Goal: Task Accomplishment & Management: Manage account settings

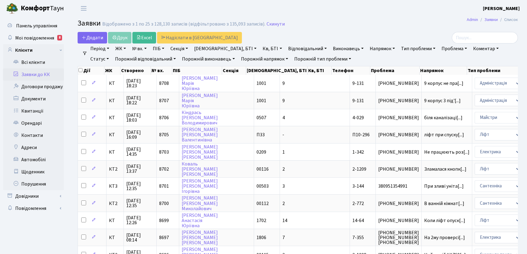
select select "25"
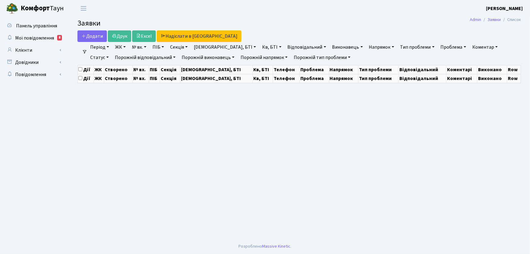
select select "25"
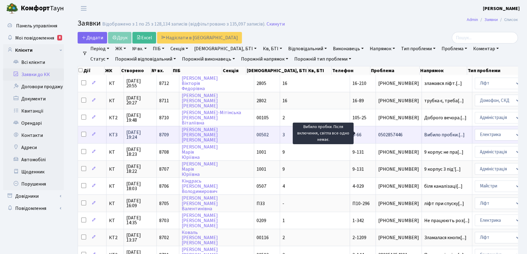
click at [424, 134] on span "Вибило пробки.[...]" at bounding box center [444, 134] width 40 height 7
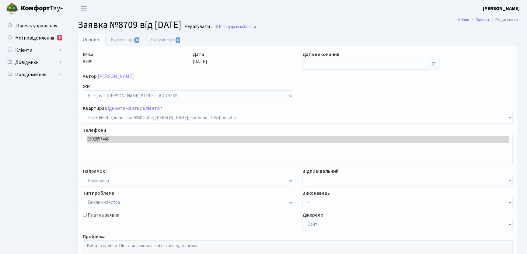
select select "16375"
select select "29"
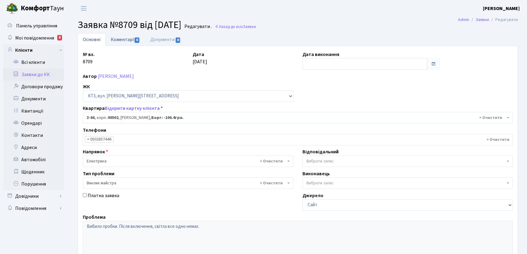
click at [119, 40] on link "Коментарі 0" at bounding box center [125, 39] width 40 height 12
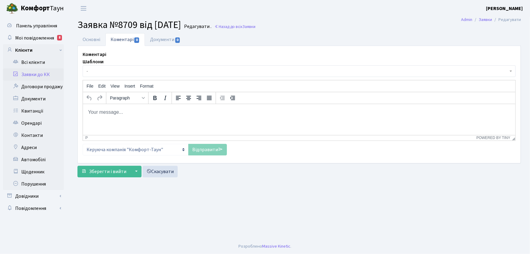
click at [100, 113] on body "Rich Text Area. Press ALT-0 for help." at bounding box center [299, 112] width 423 height 7
click at [209, 151] on link "Відправити" at bounding box center [207, 150] width 39 height 12
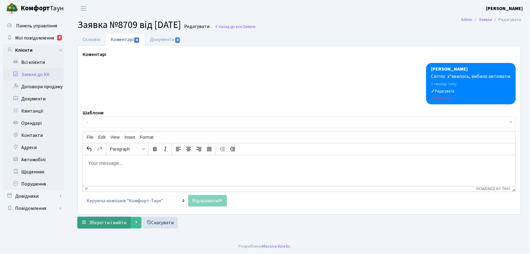
click at [109, 223] on span "Зберегти і вийти" at bounding box center [107, 222] width 37 height 7
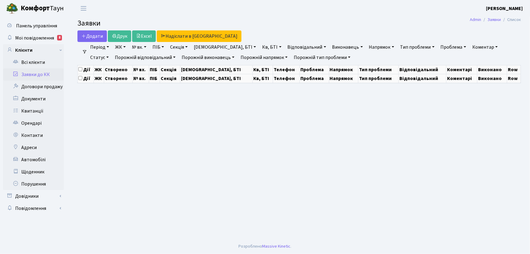
select select "25"
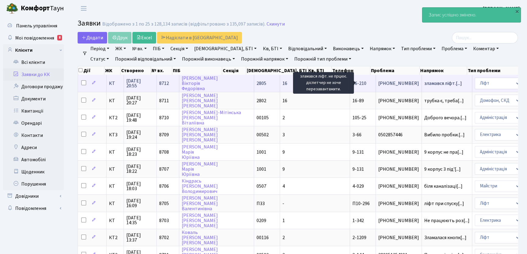
click at [424, 82] on span "зламався ліфт.[...]" at bounding box center [443, 83] width 38 height 7
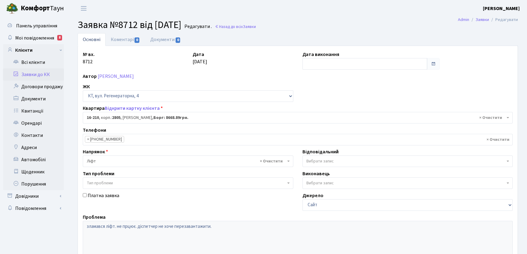
select select "8771"
click at [129, 39] on link "Коментарі 0" at bounding box center [125, 39] width 40 height 12
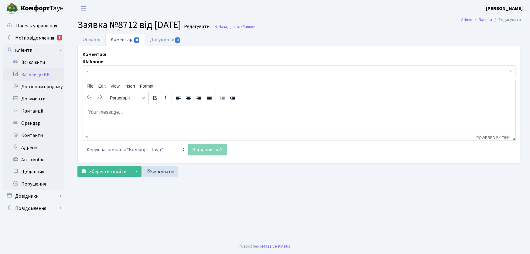
click at [123, 113] on p "Rich Text Area. Press ALT-0 for help." at bounding box center [299, 112] width 423 height 7
click at [198, 149] on link "Відправити" at bounding box center [207, 150] width 39 height 12
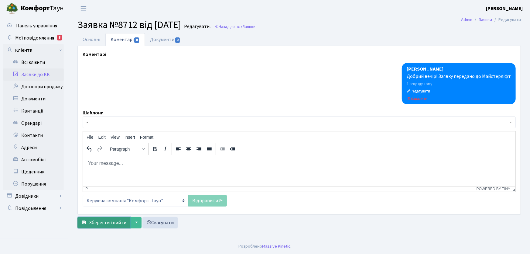
click at [122, 223] on span "Зберегти і вийти" at bounding box center [107, 222] width 37 height 7
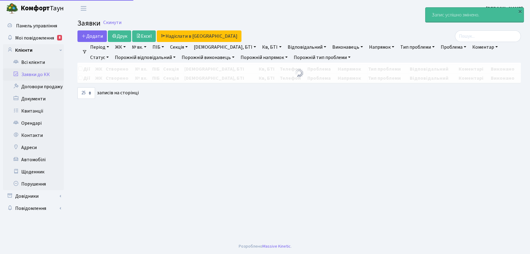
select select "25"
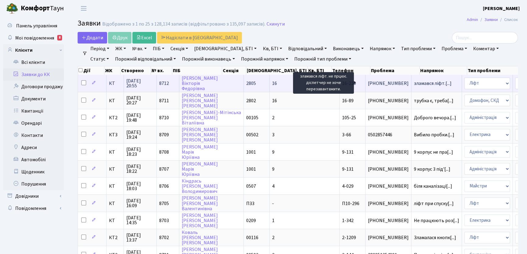
click at [413, 84] on span "зламався ліфт.[...]" at bounding box center [432, 83] width 38 height 7
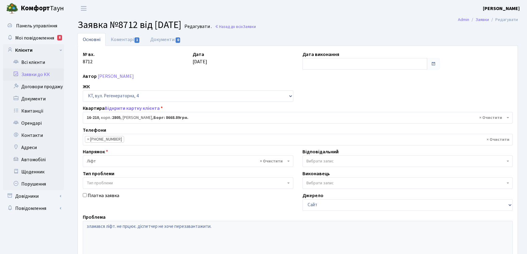
select select "8771"
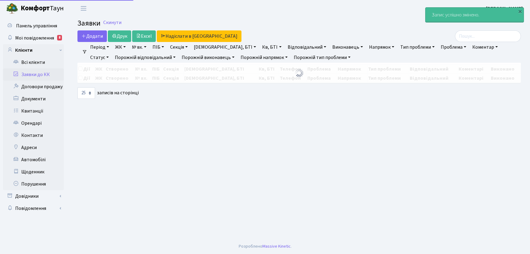
select select "25"
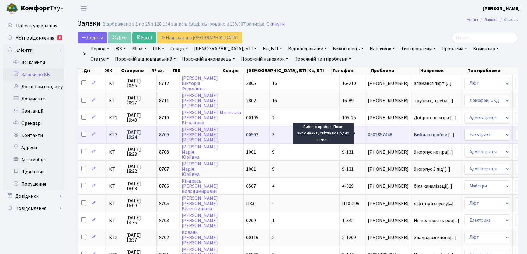
click at [413, 133] on span "Вибило пробки.[...]" at bounding box center [433, 134] width 40 height 7
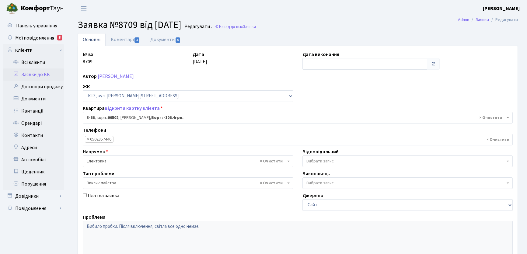
select select "16375"
select select "29"
click at [123, 40] on link "Коментарі 1" at bounding box center [125, 39] width 40 height 12
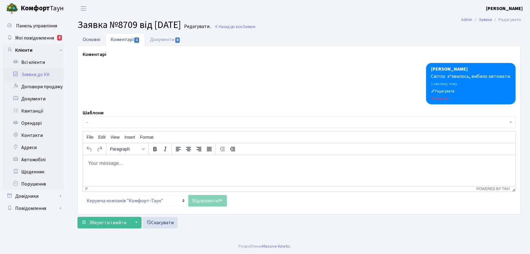
click at [90, 40] on link "Основні" at bounding box center [92, 39] width 28 height 12
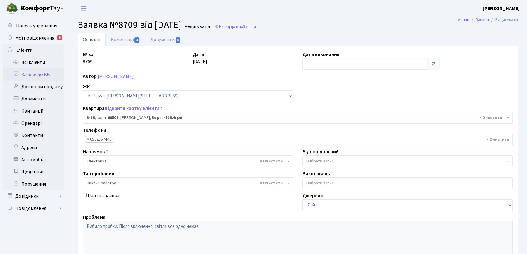
click at [94, 40] on link "Основні" at bounding box center [92, 39] width 28 height 13
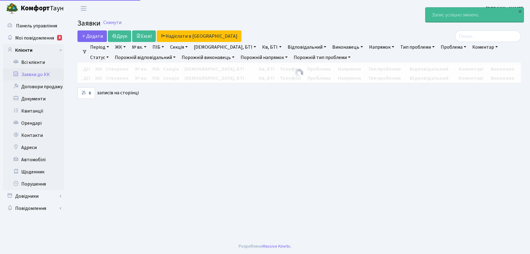
select select "25"
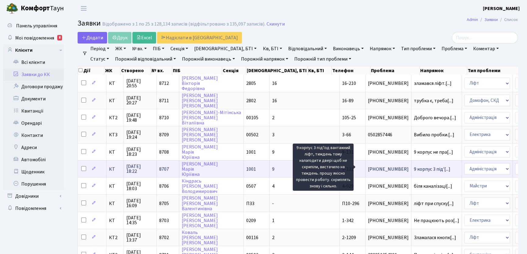
click at [413, 168] on span "9 корпус 3 під'[...]" at bounding box center [431, 169] width 36 height 7
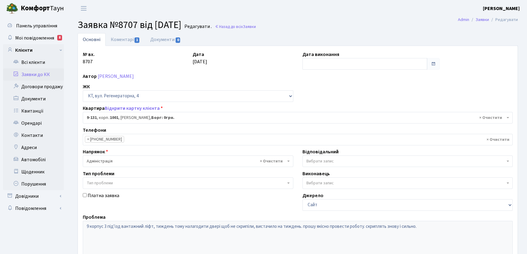
select select "6481"
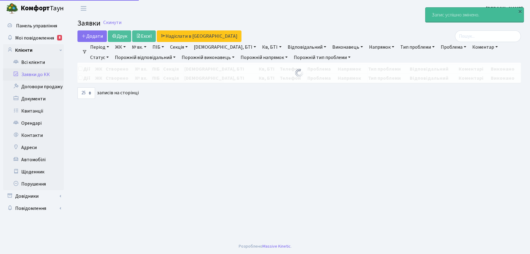
select select "25"
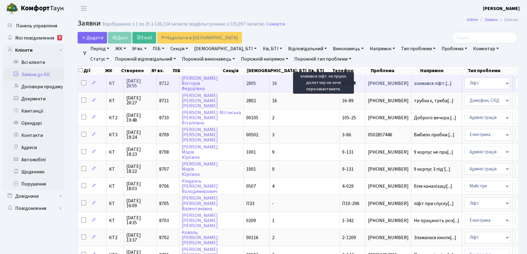
click at [413, 81] on span "зламався ліфт.[...]" at bounding box center [432, 83] width 38 height 7
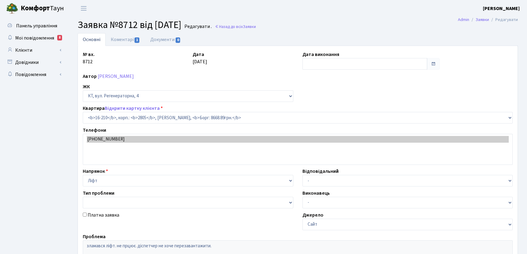
select select "8771"
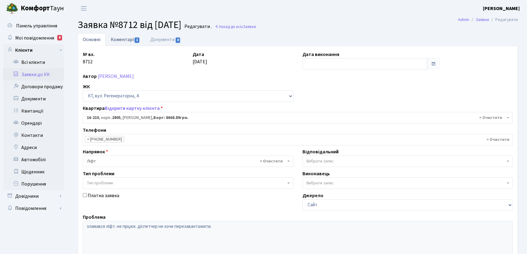
click at [119, 40] on link "Коментарі 1" at bounding box center [125, 39] width 40 height 12
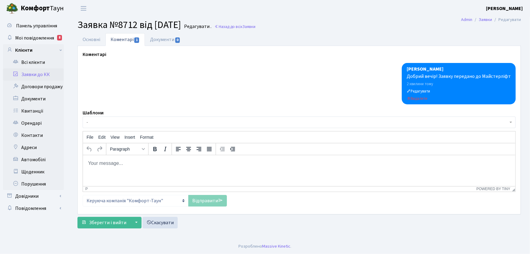
click at [108, 163] on body "Rich Text Area. Press ALT-0 for help." at bounding box center [299, 163] width 423 height 7
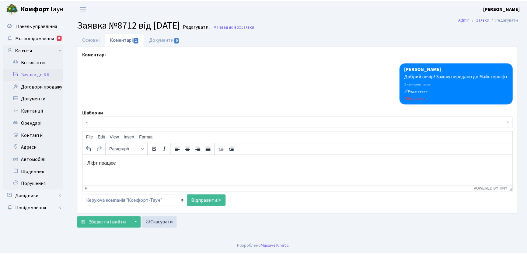
scroll to position [3, 0]
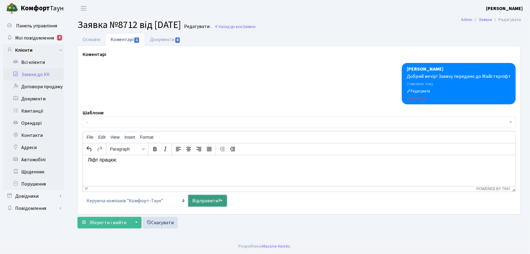
click at [206, 200] on link "Відправити" at bounding box center [207, 201] width 39 height 12
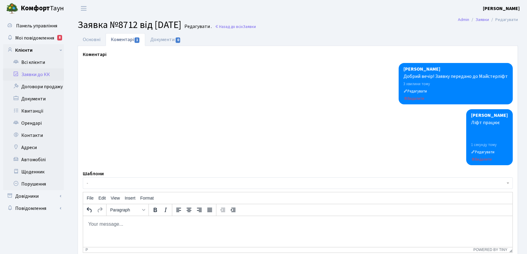
scroll to position [53, 0]
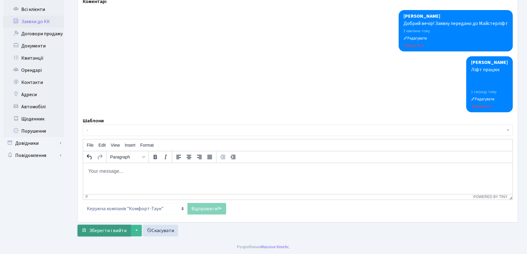
click at [122, 230] on span "Зберегти і вийти" at bounding box center [107, 230] width 37 height 7
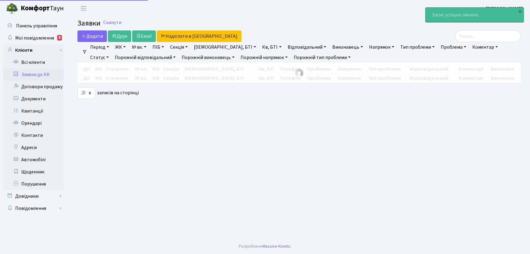
select select "25"
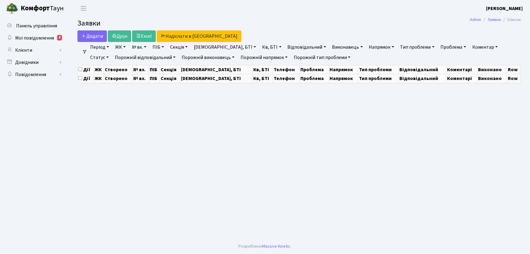
select select "25"
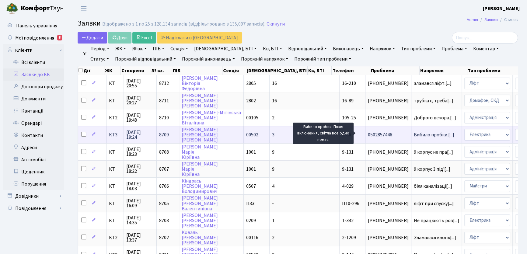
click at [413, 132] on span "Вибило пробки.[...]" at bounding box center [433, 134] width 40 height 7
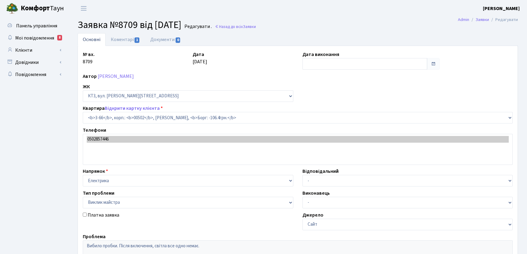
select select "16375"
select select "29"
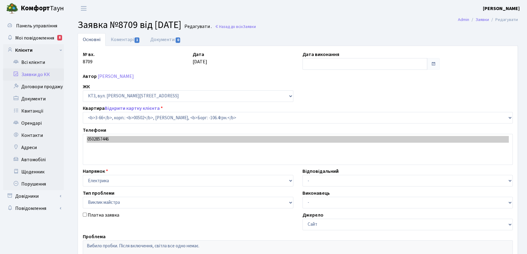
type input "[DATE]"
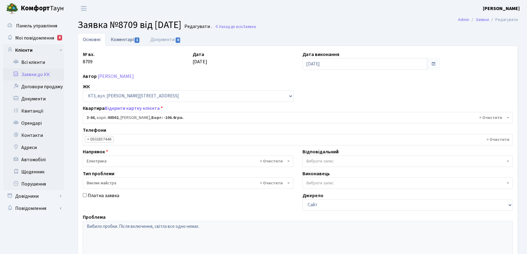
click at [126, 39] on link "Коментарі 1" at bounding box center [125, 39] width 40 height 12
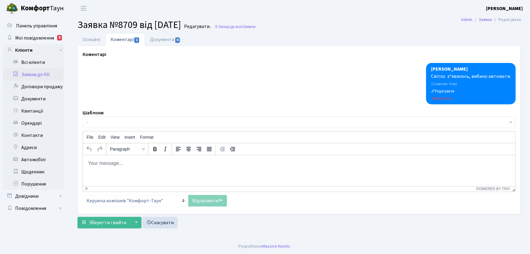
click at [127, 39] on link "Коментарі 1" at bounding box center [125, 39] width 40 height 13
click at [92, 40] on link "Основні" at bounding box center [92, 39] width 28 height 12
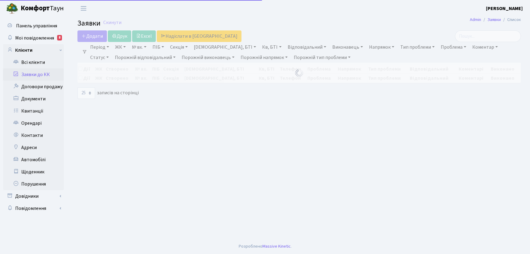
select select "25"
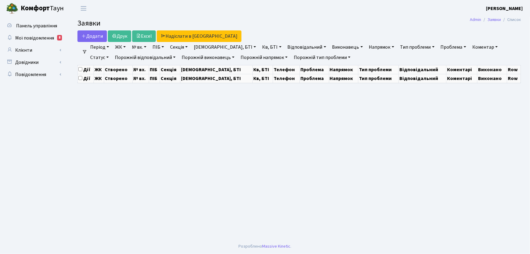
select select "25"
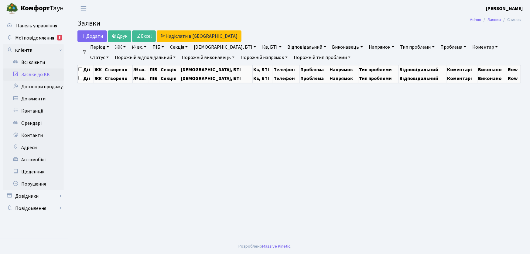
select select "25"
